Goal: Task Accomplishment & Management: Use online tool/utility

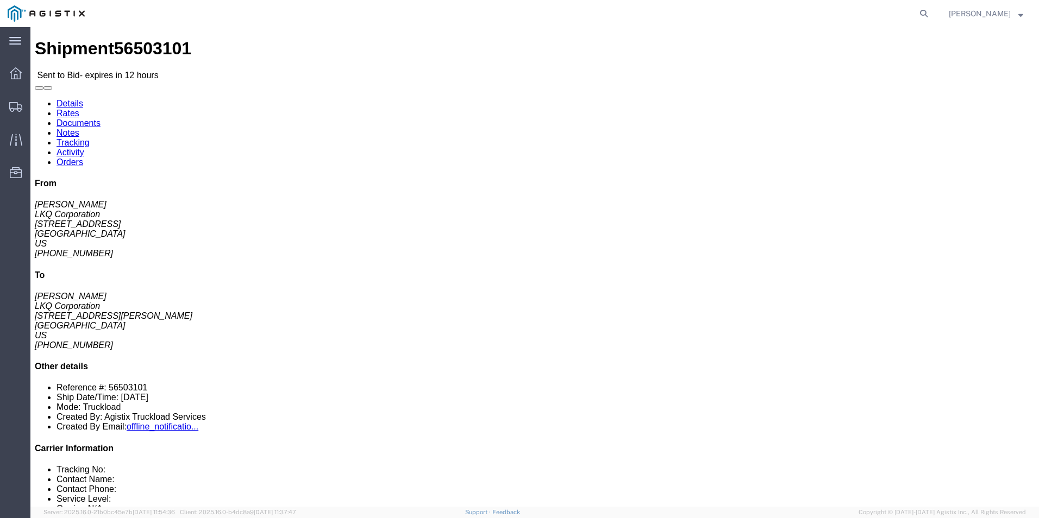
click div
click link "Enter / Modify Bid"
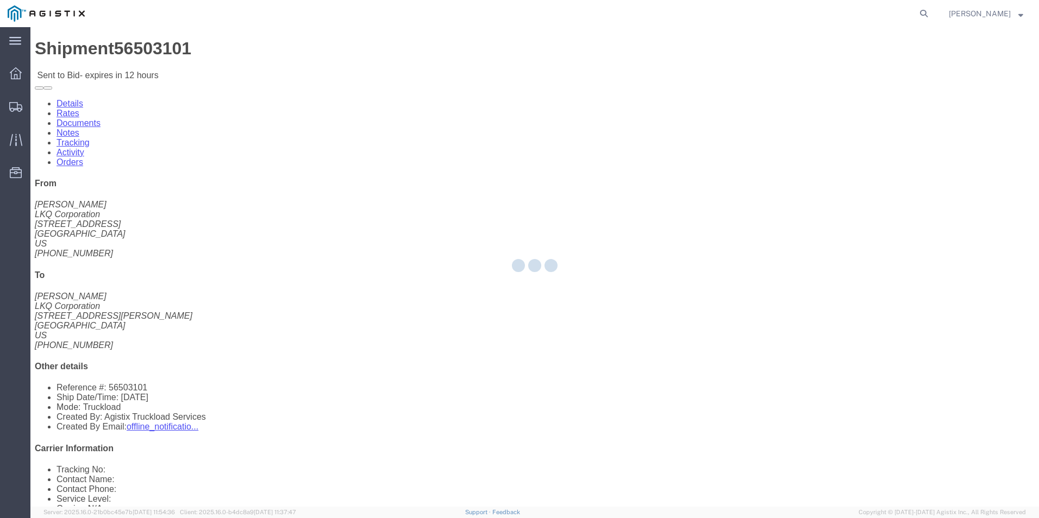
select select "18393"
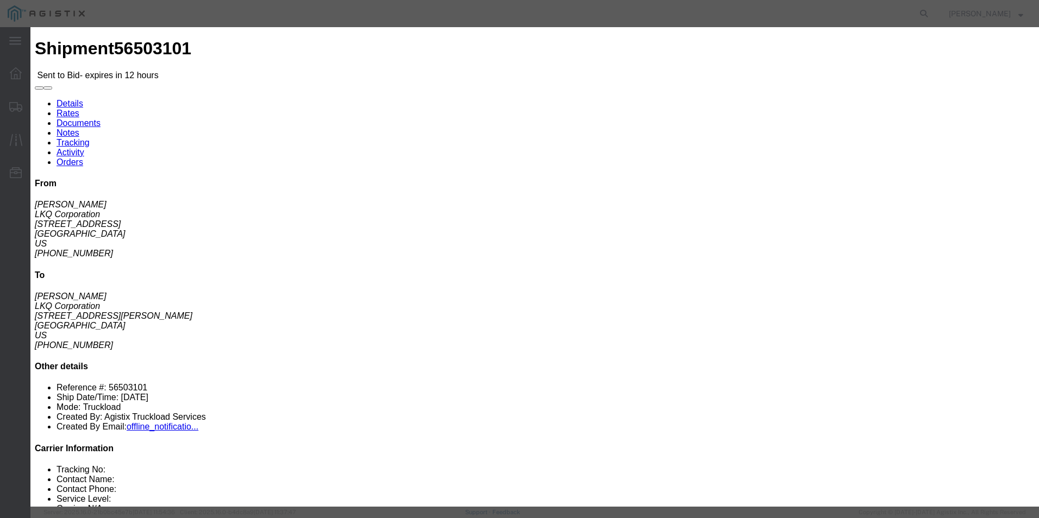
click select "Select Guaranteed Next Day Rail TL Standard 3 - 5 Day"
select select "35343"
click select "Select Guaranteed Next Day Rail TL Standard 3 - 5 Day"
click input "text"
type input "ITS BID"
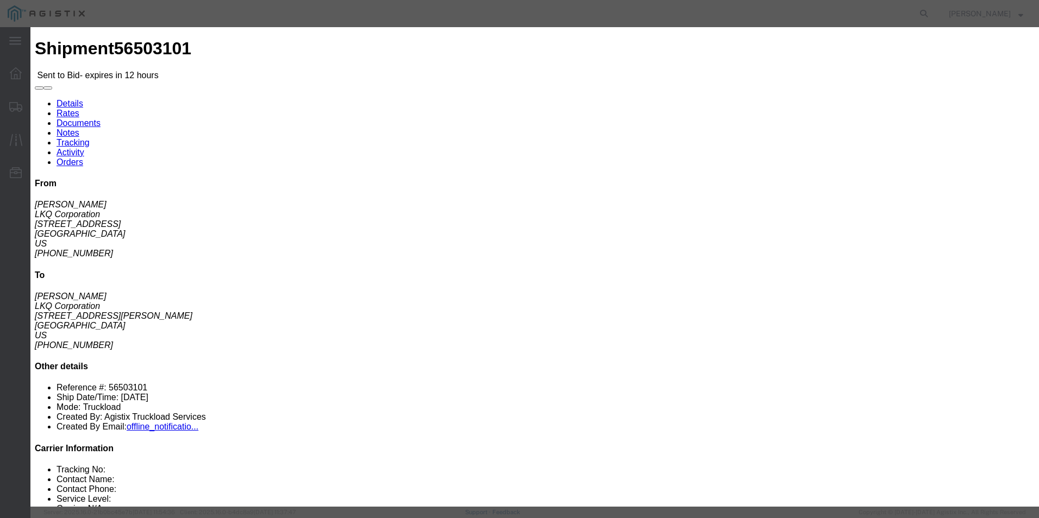
click div "Mode Select Air Less than Truckload Multi-Leg Ocean Freight Rail Small Parcel T…"
click select "Select Air Less than Truckload Multi-Leg Ocean Freight Rail Small Parcel Truckl…"
select select "TL"
click select "Select Air Less than Truckload Multi-Leg Ocean Freight Rail Small Parcel Truckl…"
click input "number"
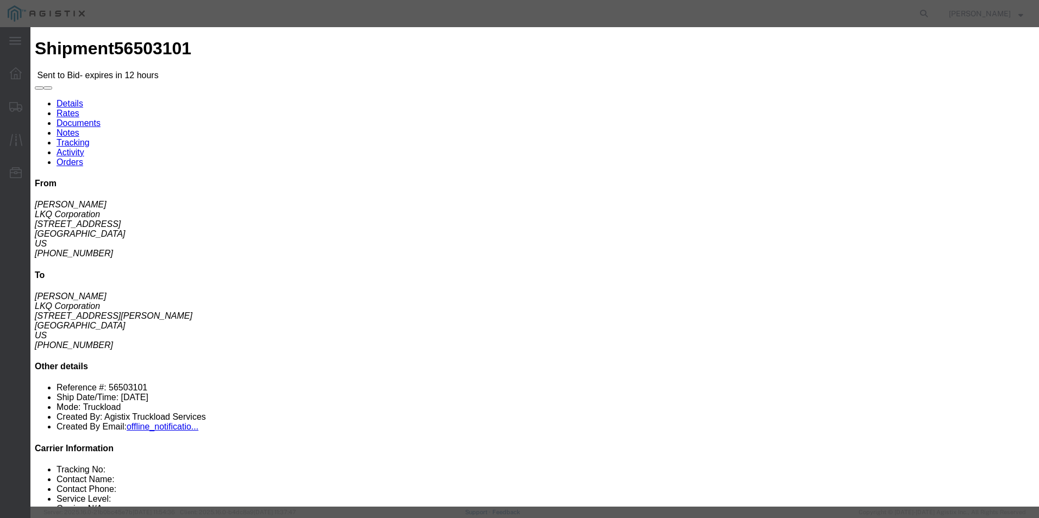
type input "3360"
click button "Submit"
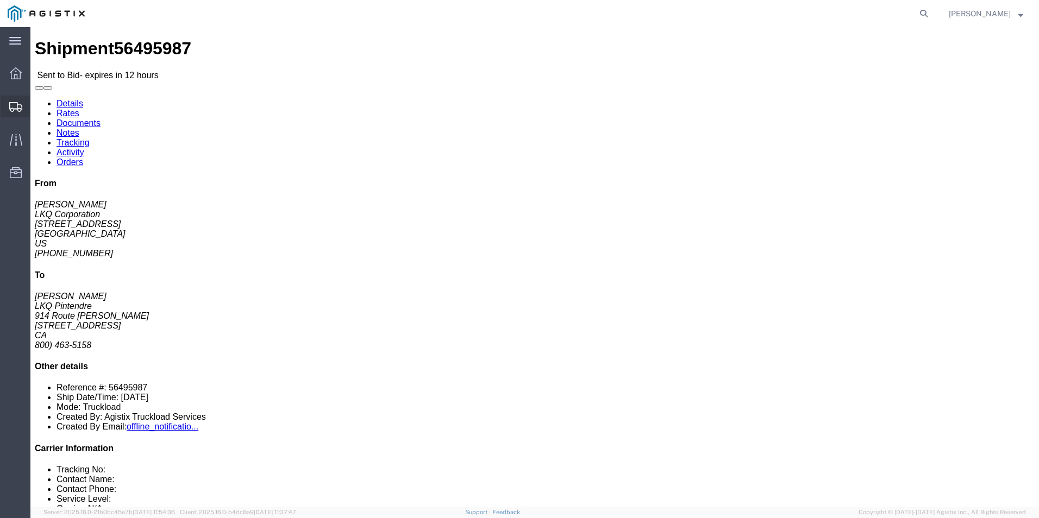
click at [19, 109] on icon at bounding box center [15, 107] width 13 height 10
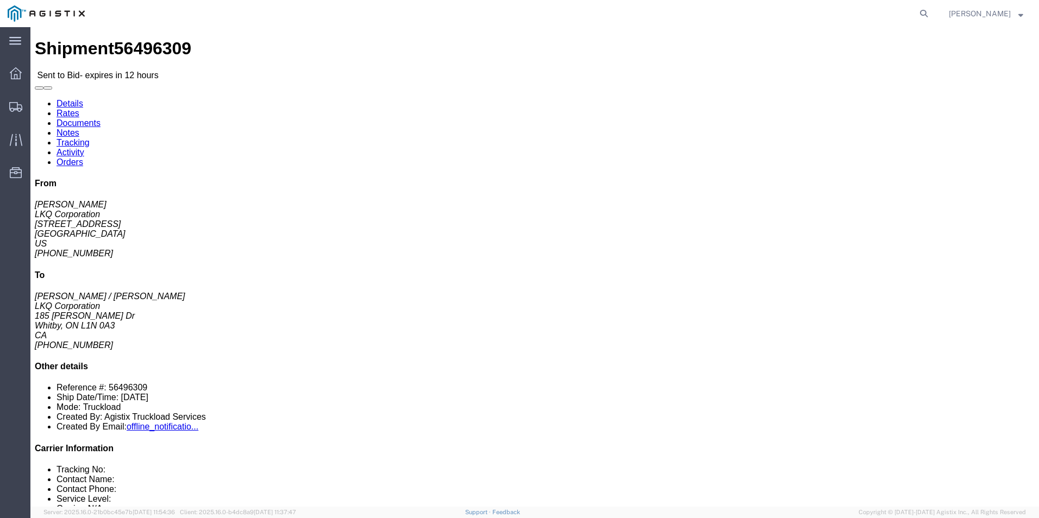
click div "From Kelli Bosworth LKQ Corporation 157 West Beech Street Cedar Springs, MI 493…"
click div "Ship To LKQ Corporation (Pascal Arpin / Jack Wilson) 3266 185 William Smith Dr …"
click link "Enter / Modify Bid"
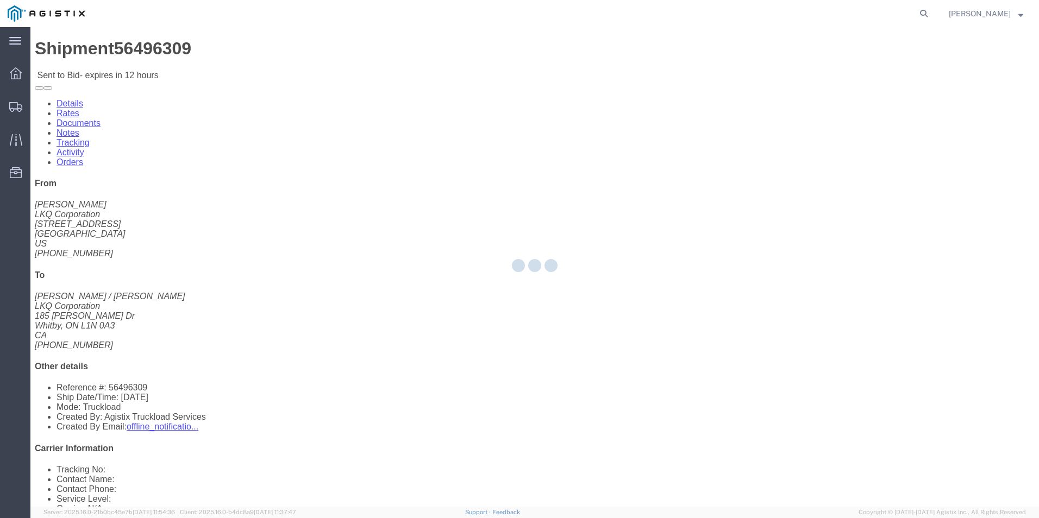
select select "18393"
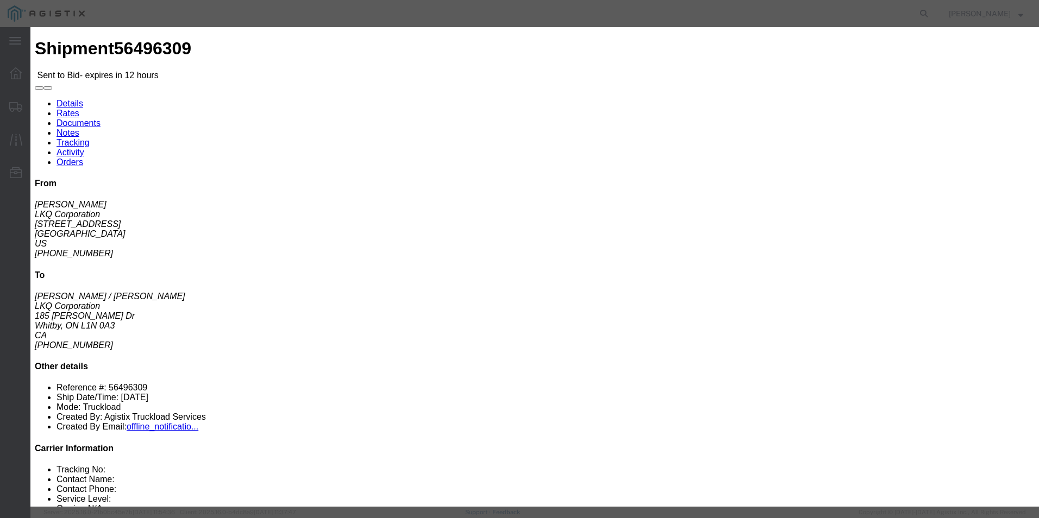
click select "Select Guaranteed Next Day Rail TL Standard 3 - 5 Day"
select select "38971"
click select "Select Guaranteed Next Day Rail TL Standard 3 - 5 Day"
click input "text"
type input "ITS BID"
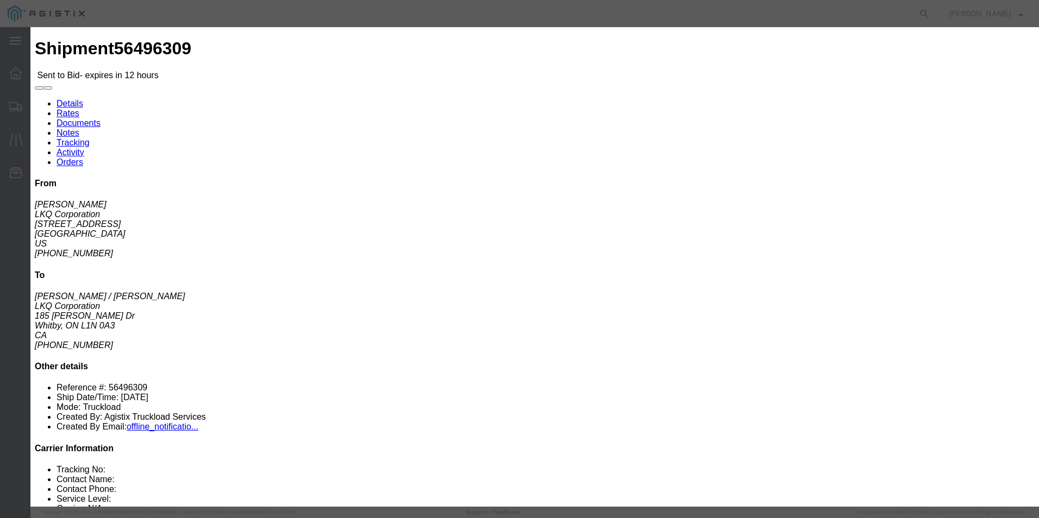
click select "Select Air Less than Truckload Multi-Leg Ocean Freight Rail Small Parcel Truckl…"
select select "TL"
click select "Select Air Less than Truckload Multi-Leg Ocean Freight Rail Small Parcel Truckl…"
click input "number"
click textarea
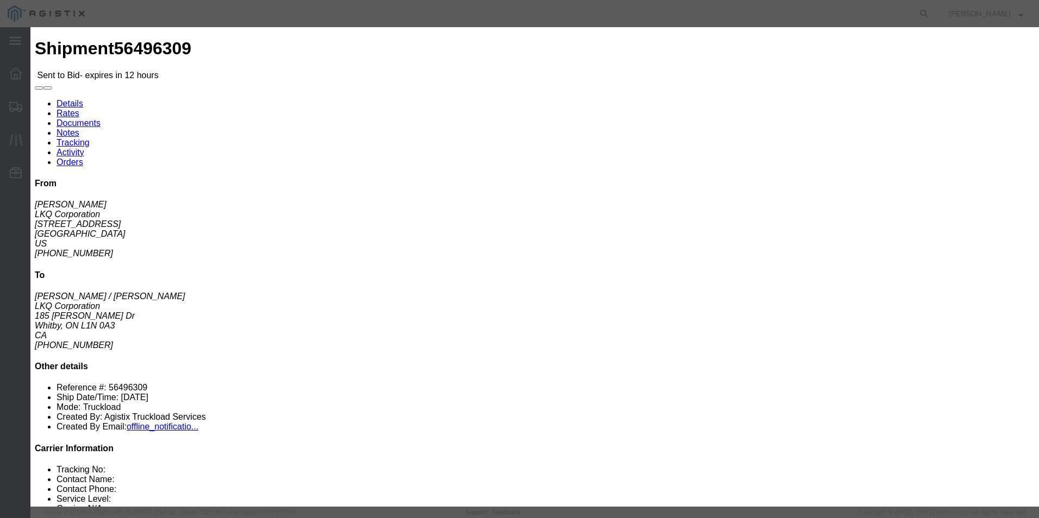
click input "880"
type input "8"
type input "900"
click button "Submit"
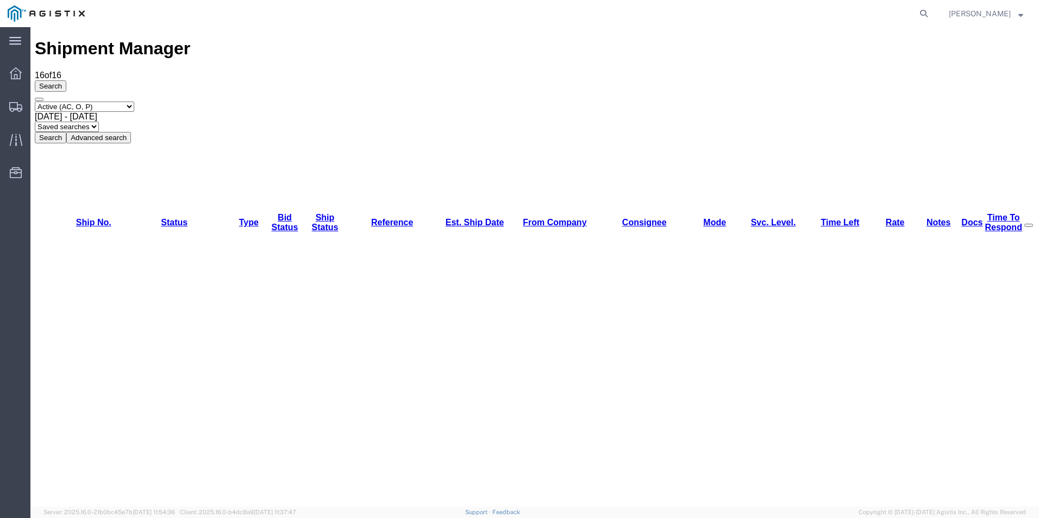
click at [452, 49] on div "Shipment Manager 16 of 16 Search Select status Active (AC, O, P) All Approved A…" at bounding box center [535, 91] width 1000 height 104
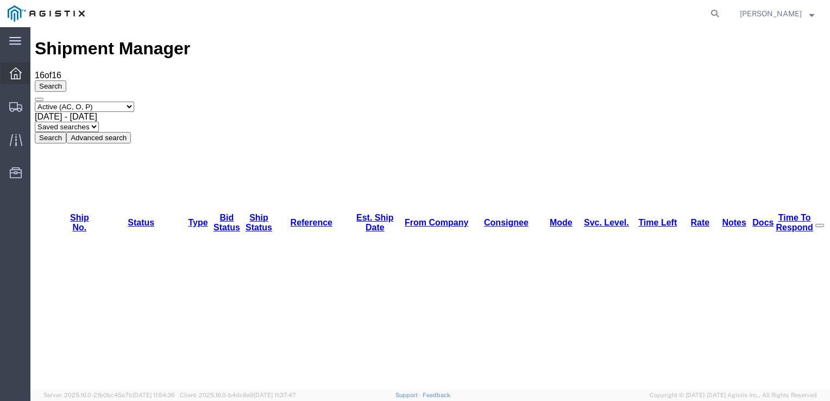
click at [20, 74] on icon at bounding box center [16, 73] width 12 height 12
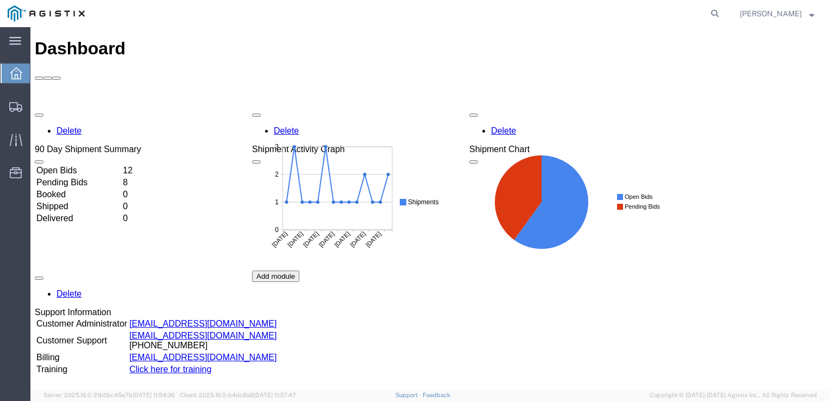
click at [310, 209] on rect at bounding box center [349, 201] width 195 height 123
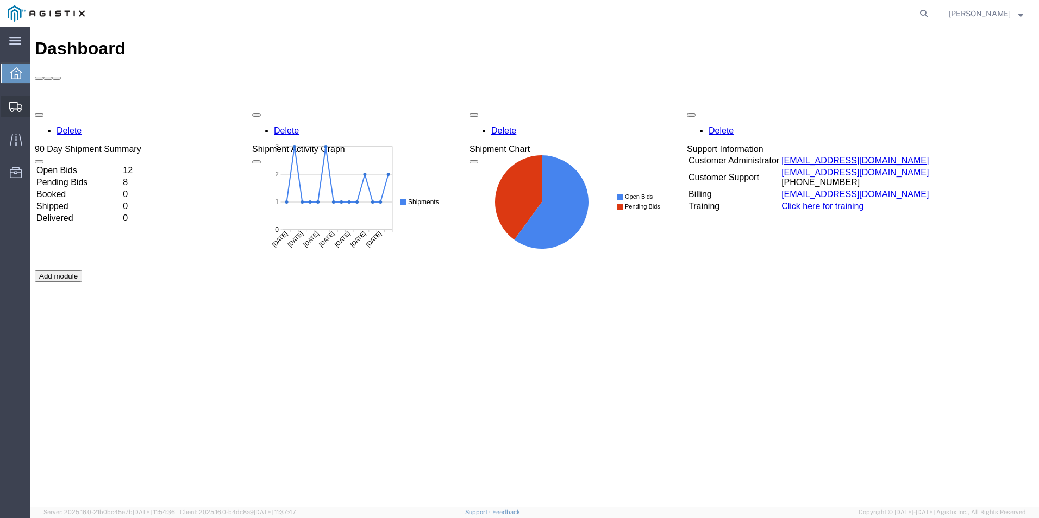
click at [18, 111] on icon at bounding box center [15, 107] width 13 height 10
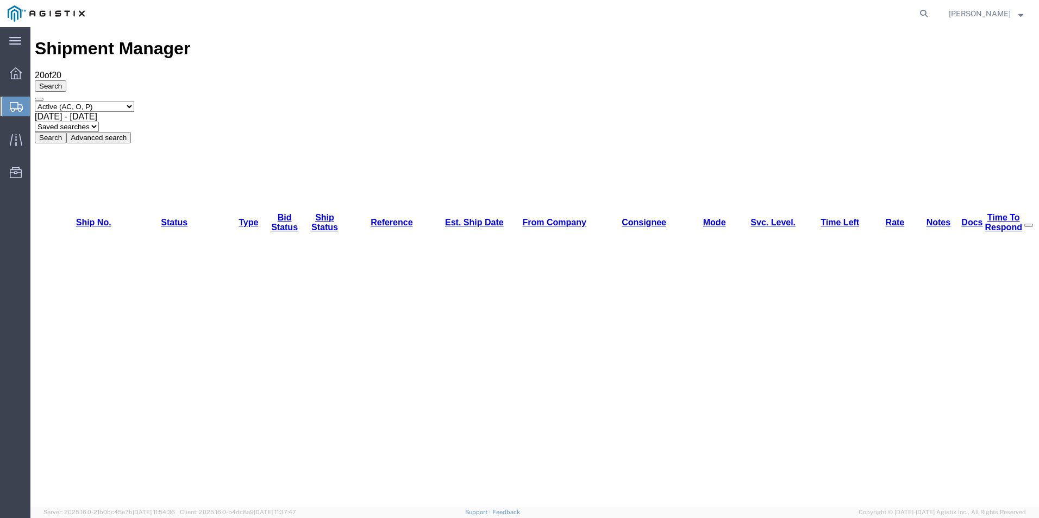
drag, startPoint x: 199, startPoint y: 124, endPoint x: 240, endPoint y: 134, distance: 41.5
drag, startPoint x: 240, startPoint y: 134, endPoint x: 172, endPoint y: 124, distance: 68.2
